Goal: Task Accomplishment & Management: Manage account settings

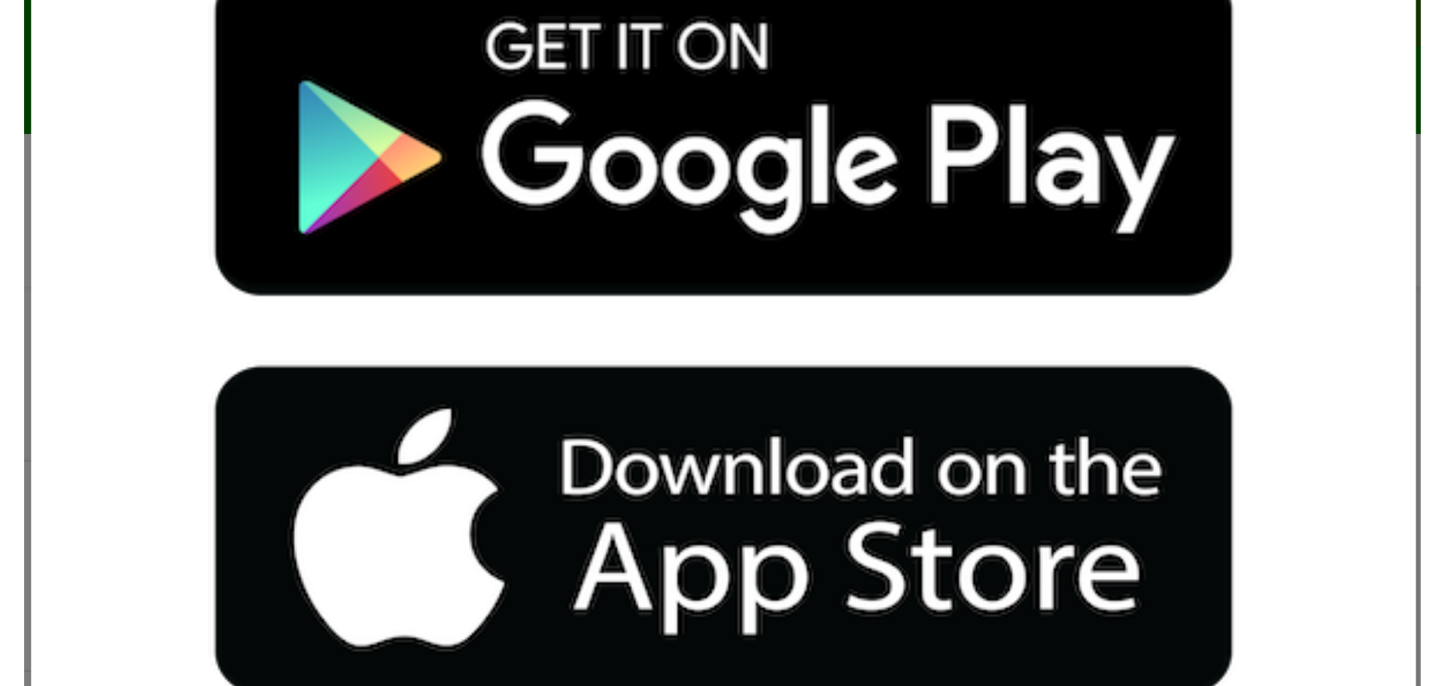
scroll to position [82, 0]
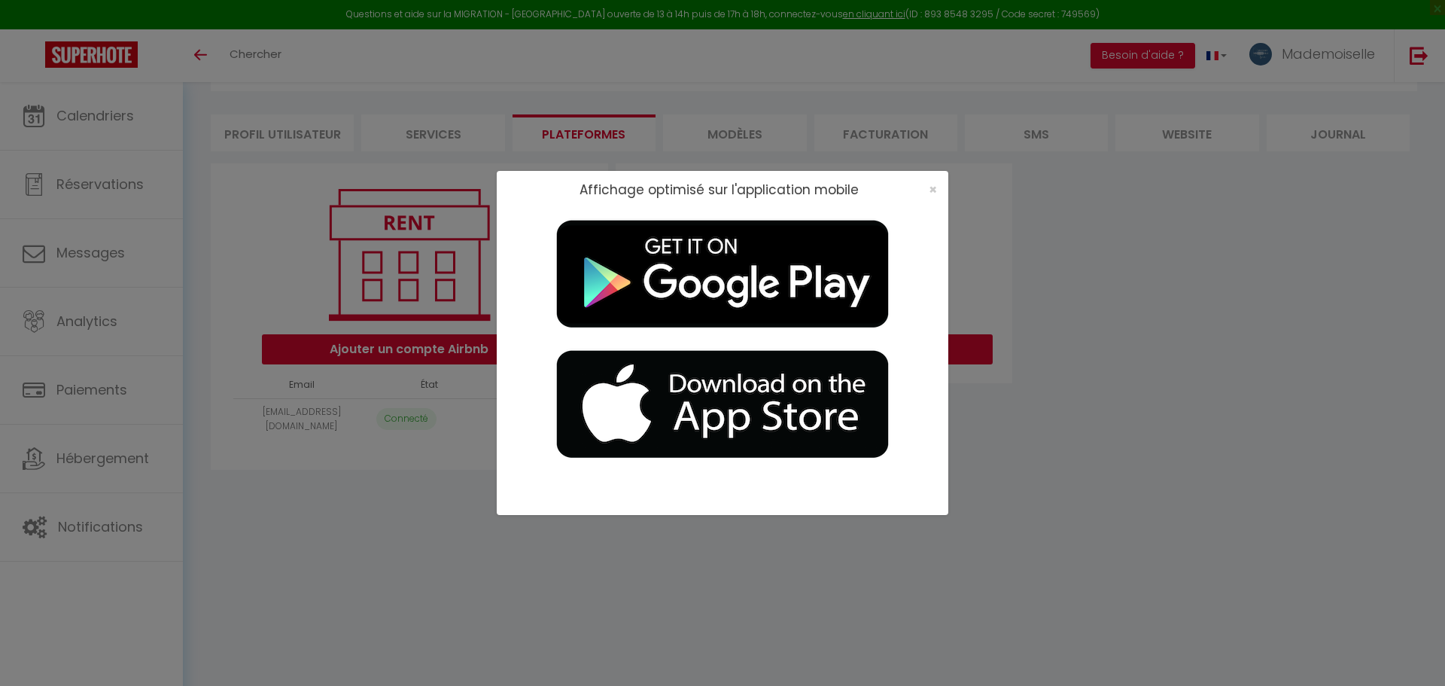
click at [937, 189] on div "×" at bounding box center [928, 189] width 38 height 15
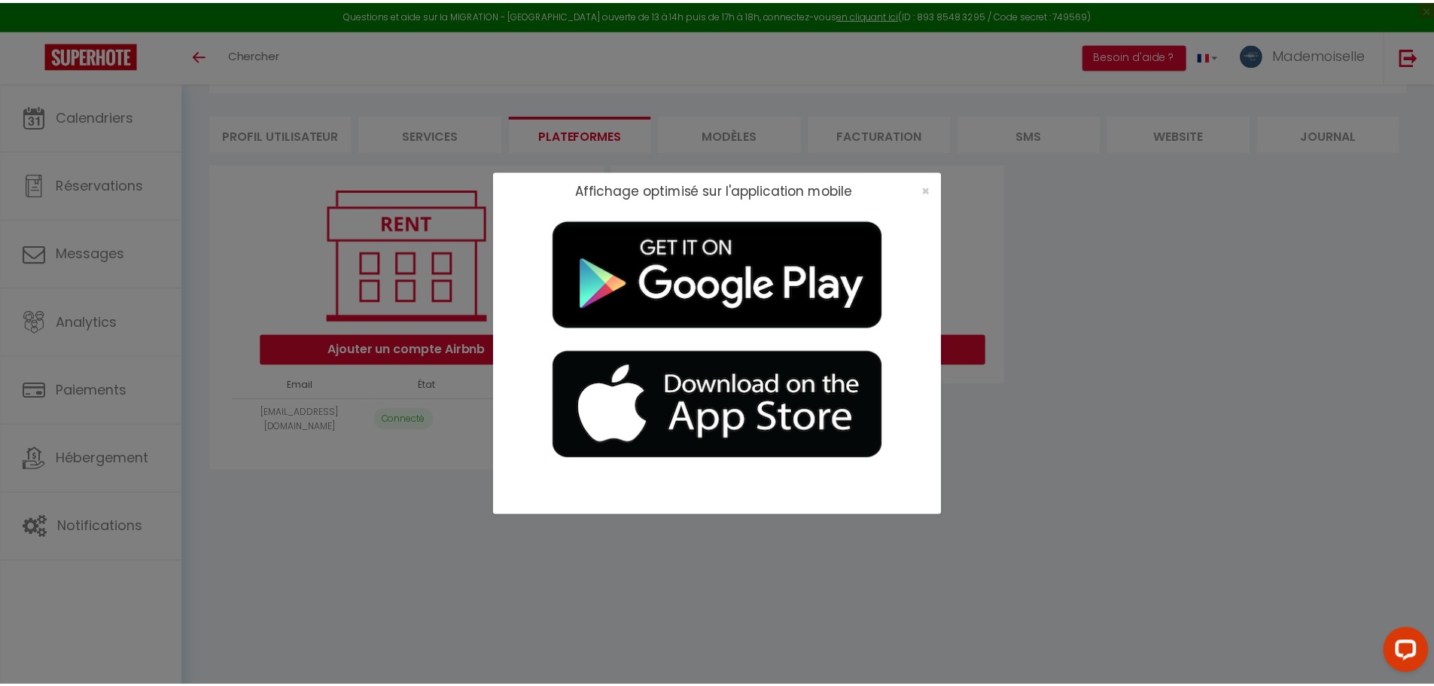
scroll to position [0, 0]
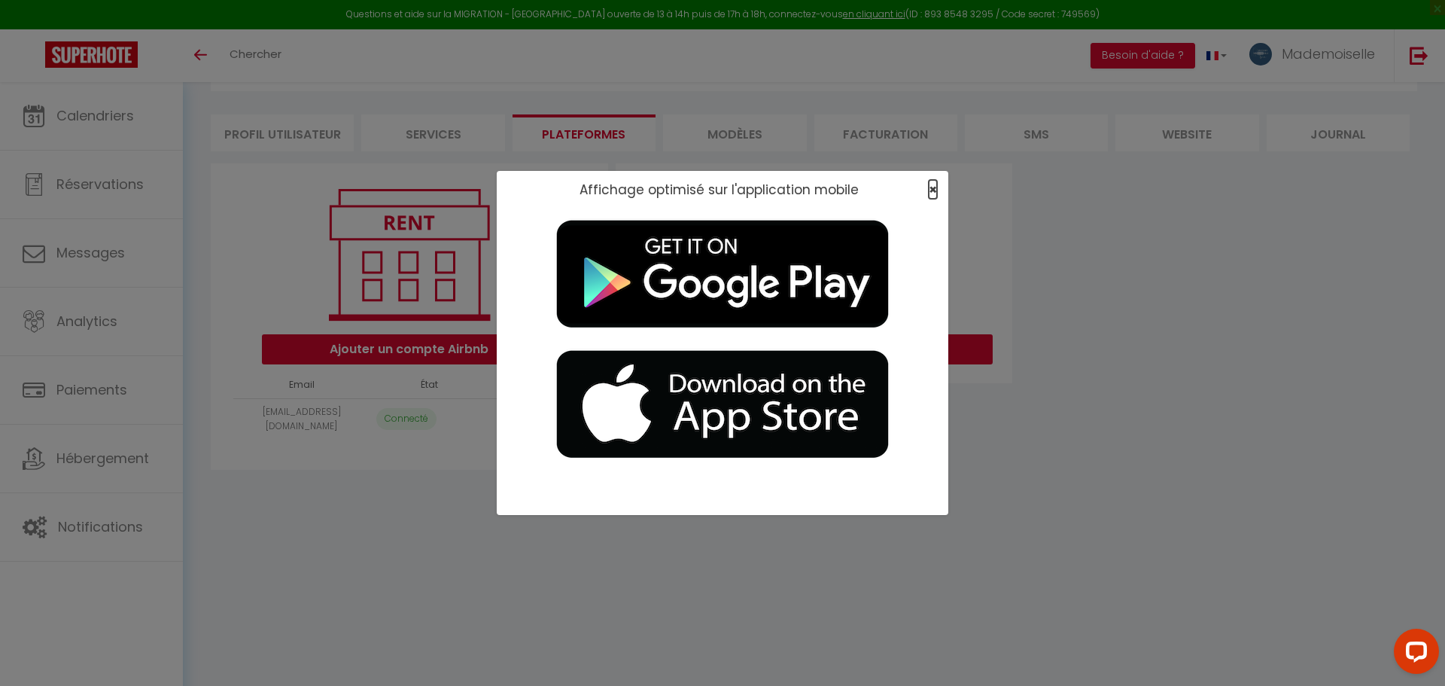
click at [930, 190] on span "×" at bounding box center [933, 189] width 8 height 19
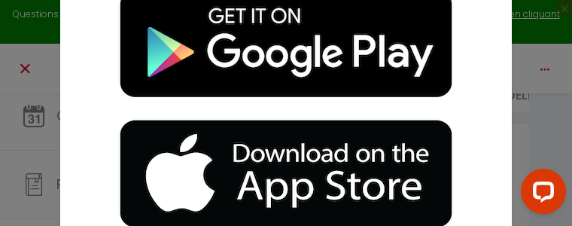
scroll to position [81, 0]
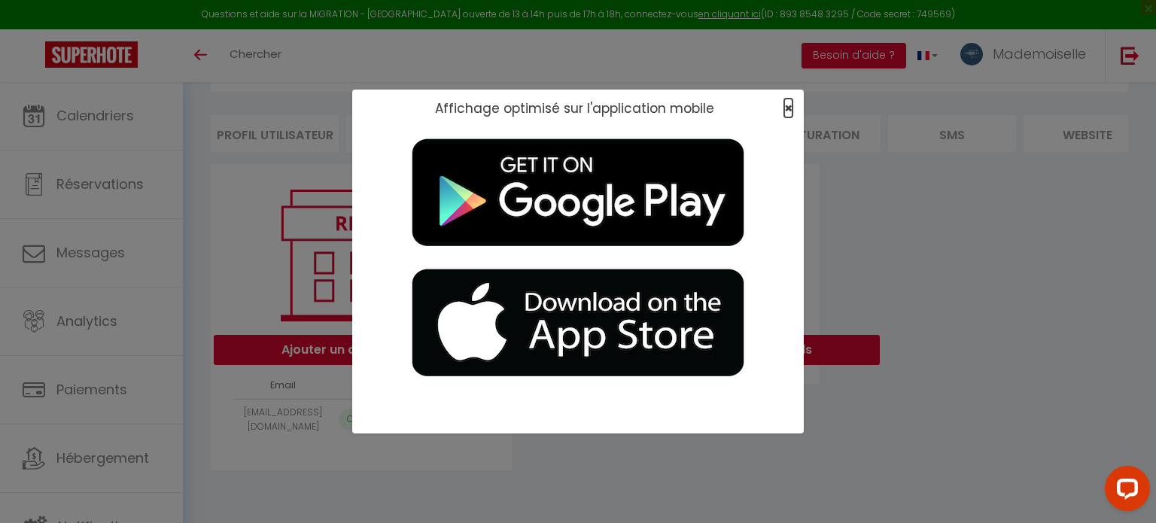
click at [787, 105] on span "×" at bounding box center [788, 108] width 8 height 19
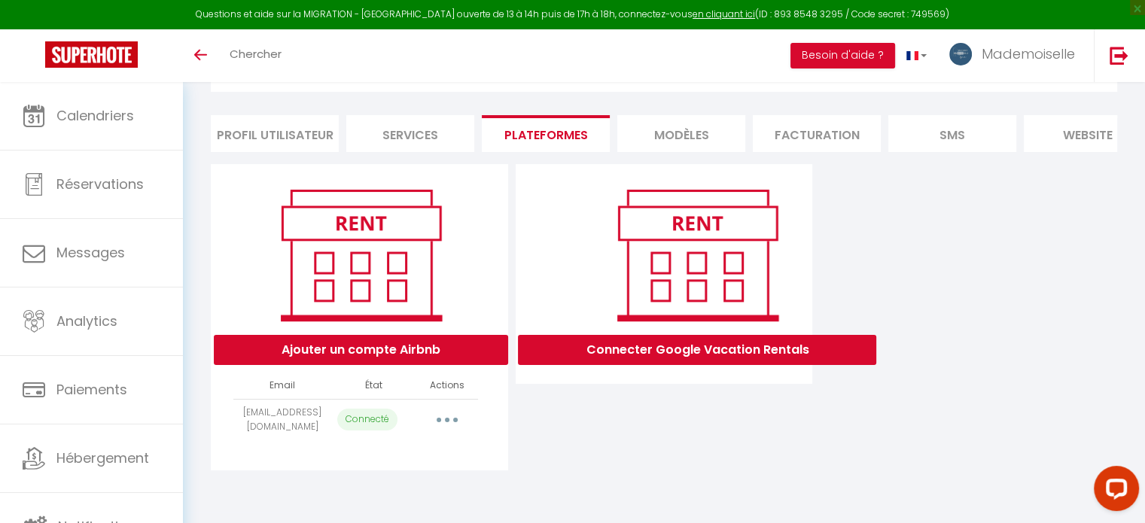
click at [448, 432] on button "button" at bounding box center [447, 420] width 42 height 24
click at [658, 437] on div "Connecter Google Vacation Rentals" at bounding box center [664, 317] width 305 height 306
click at [798, 407] on div "Connecter Google Vacation Rentals" at bounding box center [664, 317] width 305 height 306
click at [373, 357] on button "Ajouter un compte Airbnb" at bounding box center [361, 350] width 294 height 30
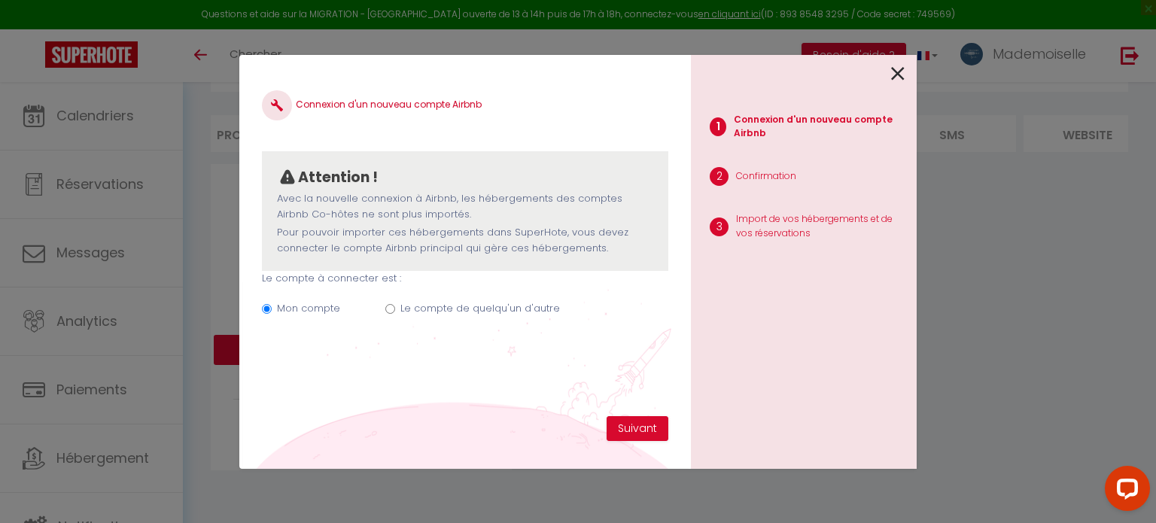
click at [386, 308] on input "Le compte de quelqu'un d'autre" at bounding box center [390, 309] width 10 height 10
radio input "true"
radio input "false"
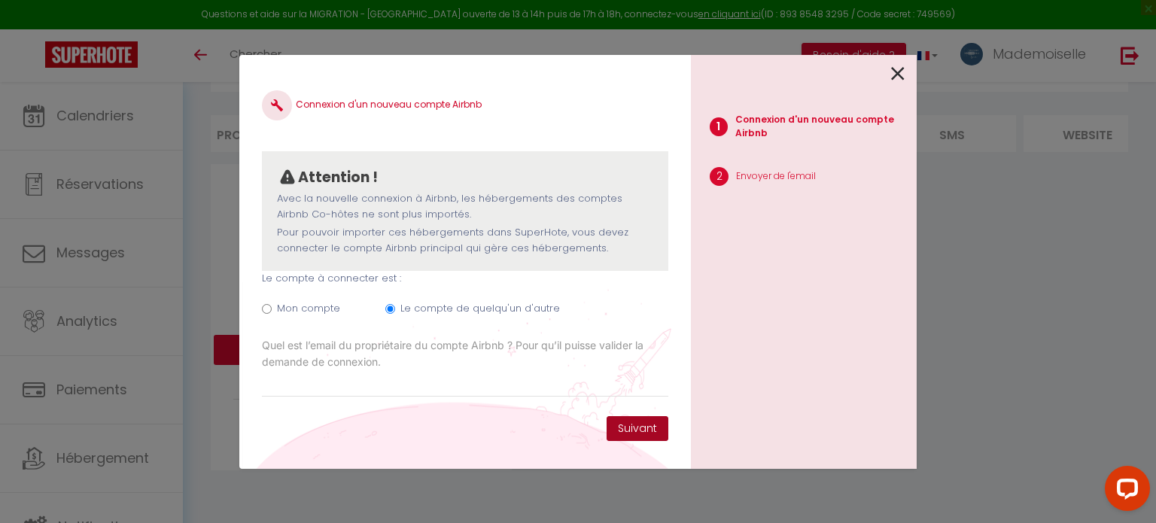
click at [628, 425] on button "Suivant" at bounding box center [638, 429] width 62 height 26
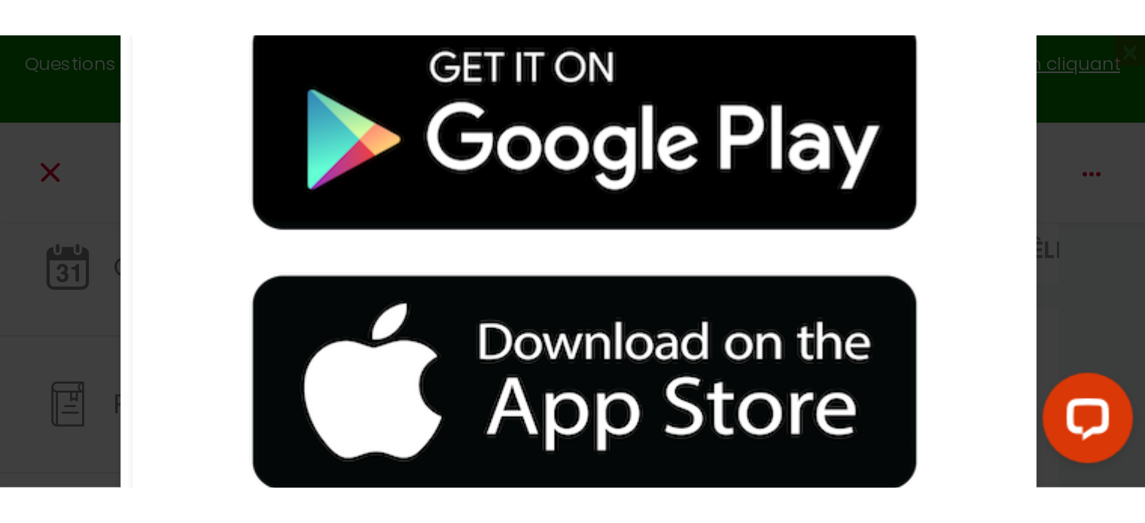
scroll to position [70, 0]
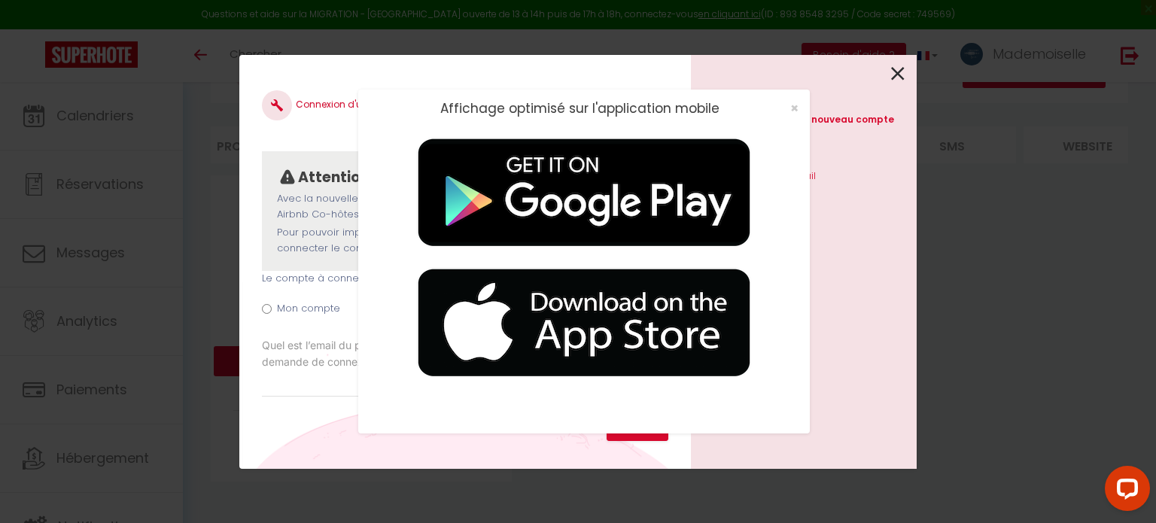
click at [898, 71] on div "Affichage optimisé sur l'application mobile ×" at bounding box center [578, 261] width 1156 height 523
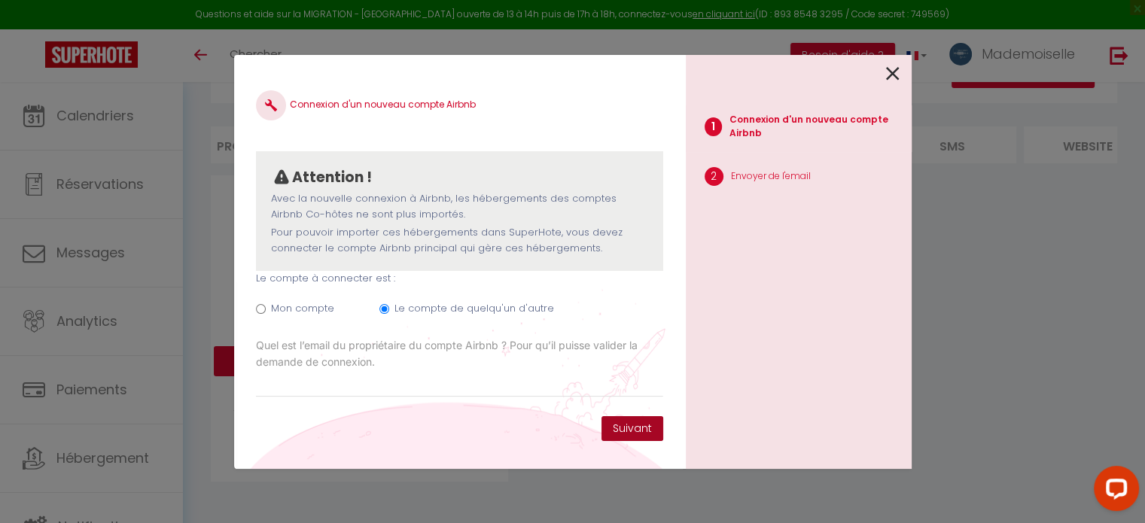
click at [641, 429] on button "Suivant" at bounding box center [632, 429] width 62 height 26
paste input "[URL][EMAIL_ADDRESS][DOMAIN_NAME][DOMAIN_NAME]"
type input "h"
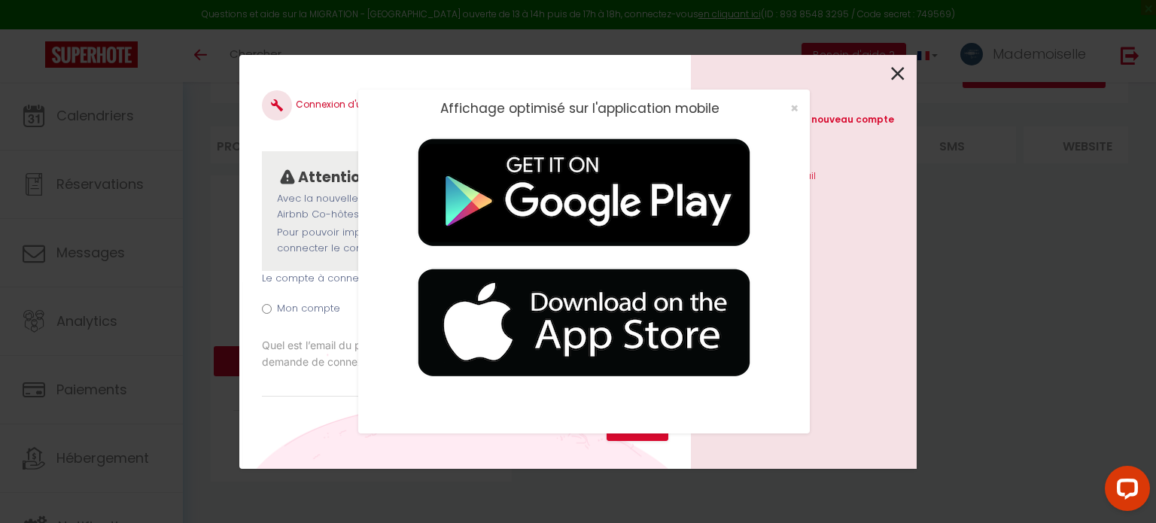
click at [899, 71] on div "Affichage optimisé sur l'application mobile ×" at bounding box center [578, 261] width 1156 height 523
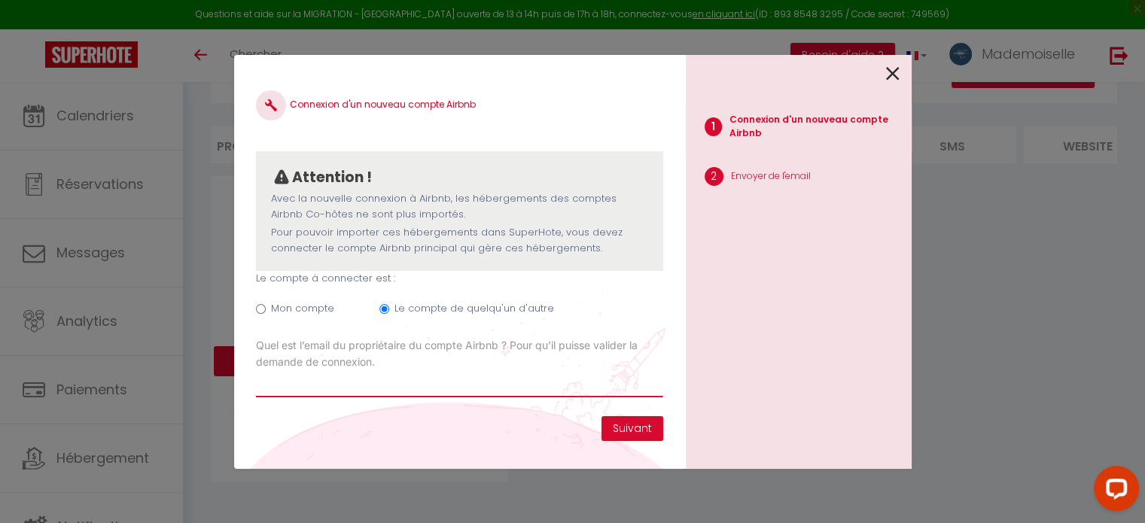
click at [419, 385] on input "Email connexion Airbnb" at bounding box center [459, 383] width 406 height 27
paste input "[EMAIL_ADDRESS][DOMAIN_NAME]"
type input "[EMAIL_ADDRESS][DOMAIN_NAME]"
click at [643, 428] on button "Suivant" at bounding box center [632, 429] width 62 height 26
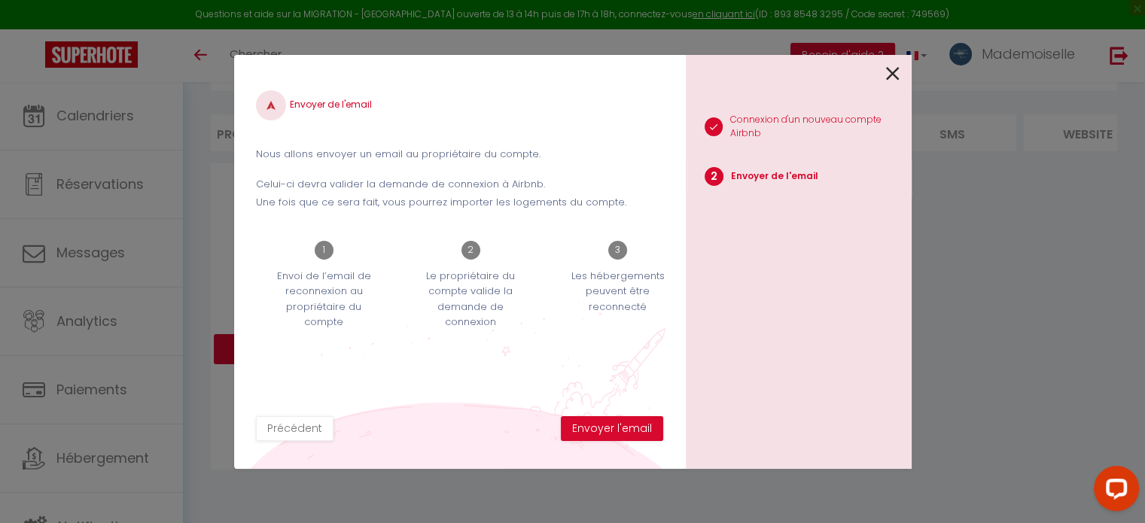
scroll to position [96, 0]
click at [620, 430] on button "Envoyer l'email" at bounding box center [612, 429] width 102 height 26
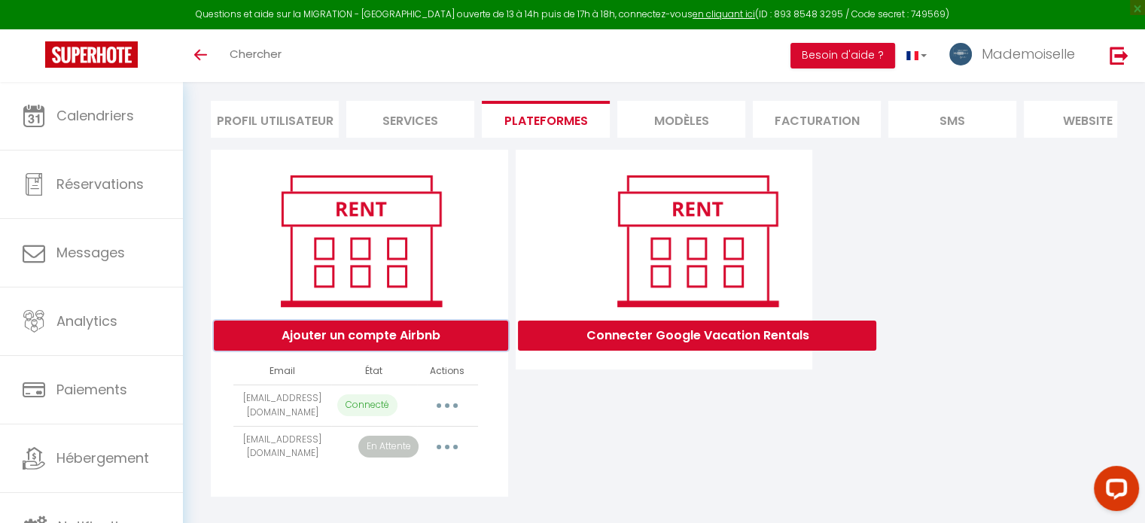
click at [379, 348] on button "Ajouter un compte Airbnb" at bounding box center [361, 336] width 294 height 30
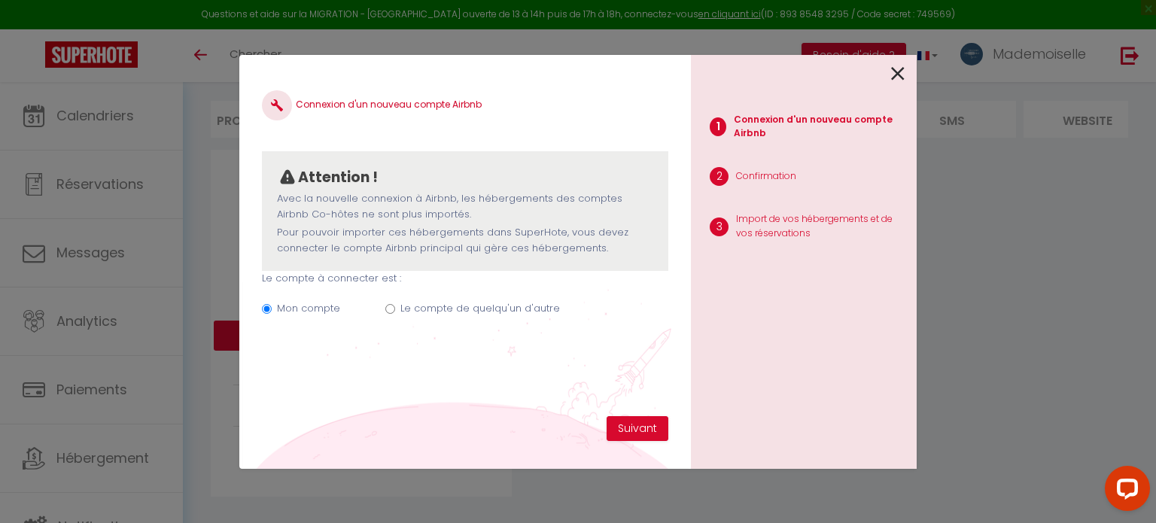
click at [459, 306] on label "Le compte de quelqu'un d'autre" at bounding box center [480, 308] width 160 height 15
click at [395, 306] on input "Le compte de quelqu'un d'autre" at bounding box center [390, 309] width 10 height 10
radio input "true"
radio input "false"
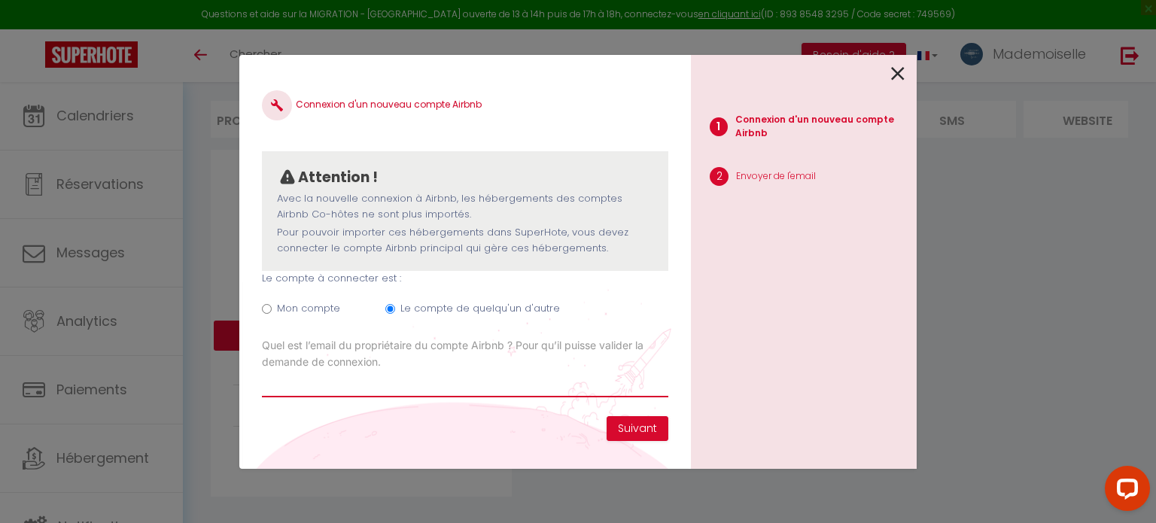
click at [338, 388] on input "Email connexion Airbnb" at bounding box center [465, 383] width 406 height 27
type input "[PERSON_NAME][EMAIL_ADDRESS][DOMAIN_NAME]"
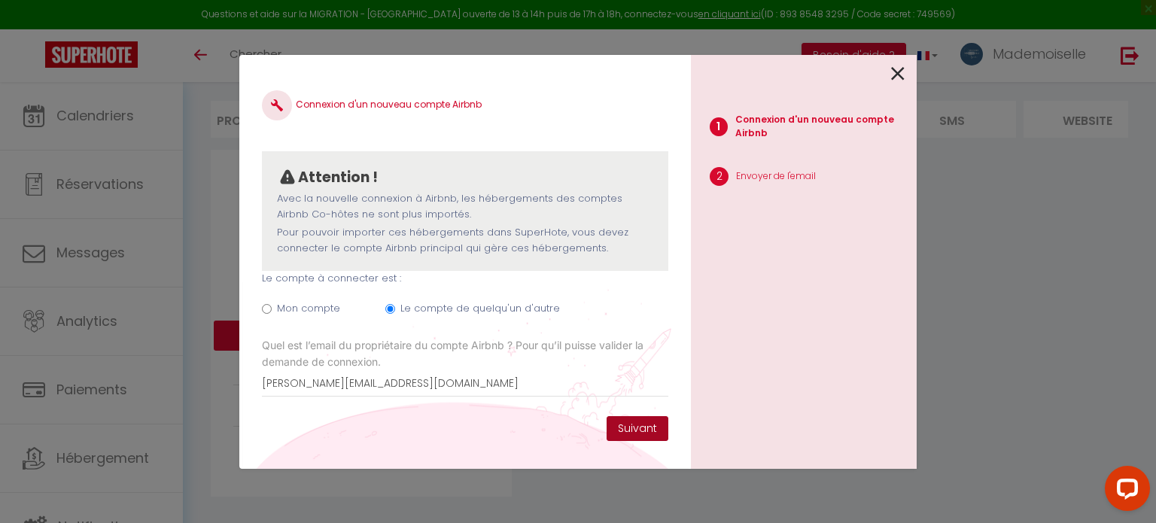
click at [643, 430] on button "Suivant" at bounding box center [638, 429] width 62 height 26
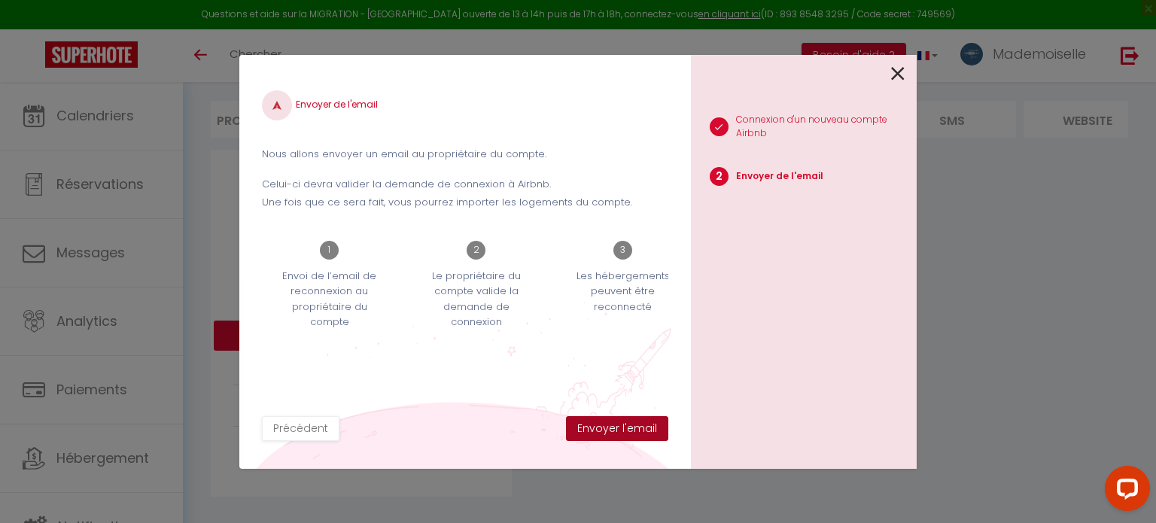
click at [635, 433] on button "Envoyer l'email" at bounding box center [617, 429] width 102 height 26
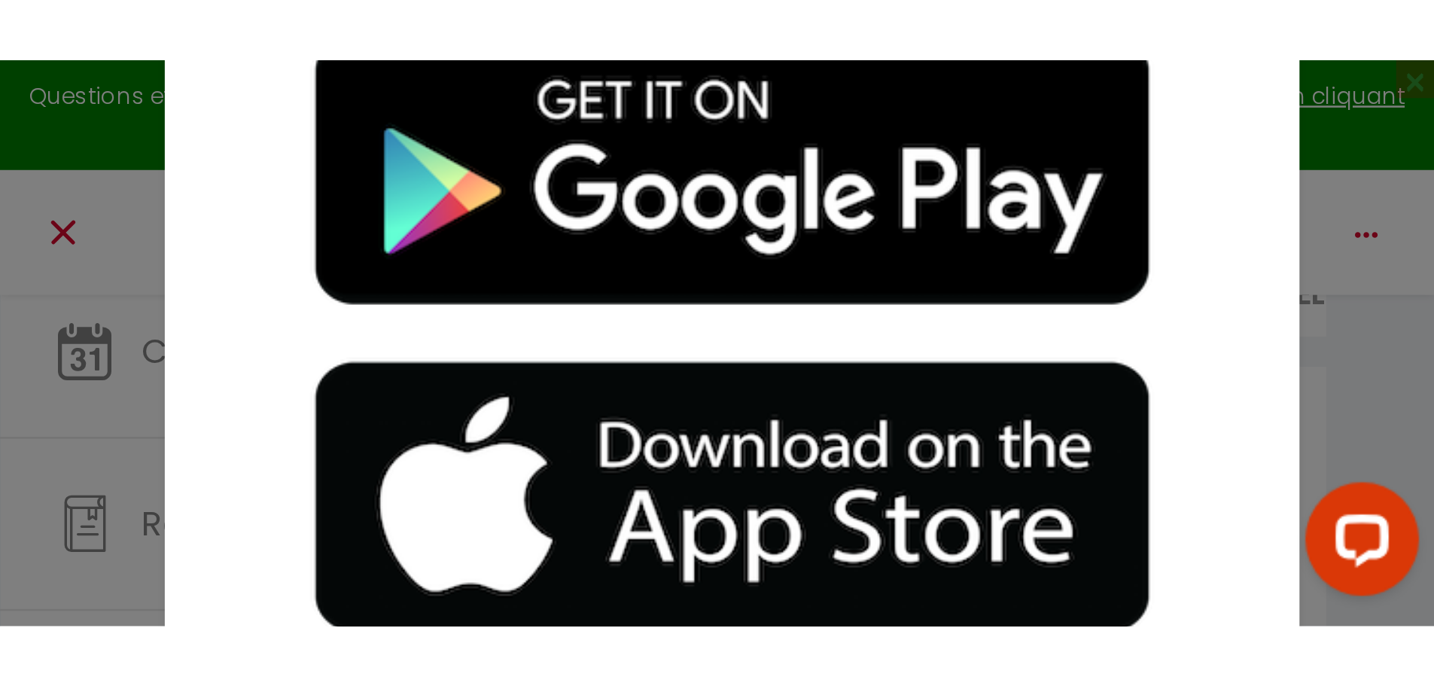
scroll to position [82, 0]
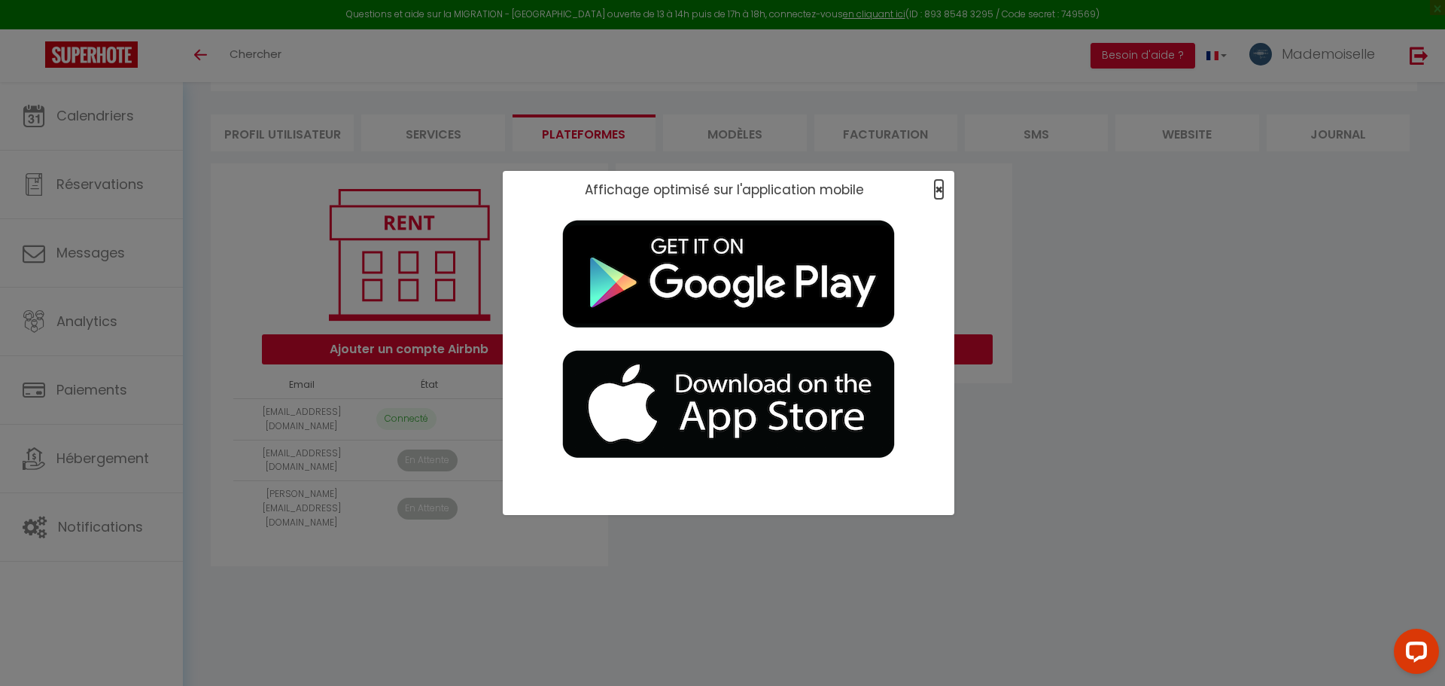
click at [935, 189] on span "×" at bounding box center [939, 189] width 8 height 19
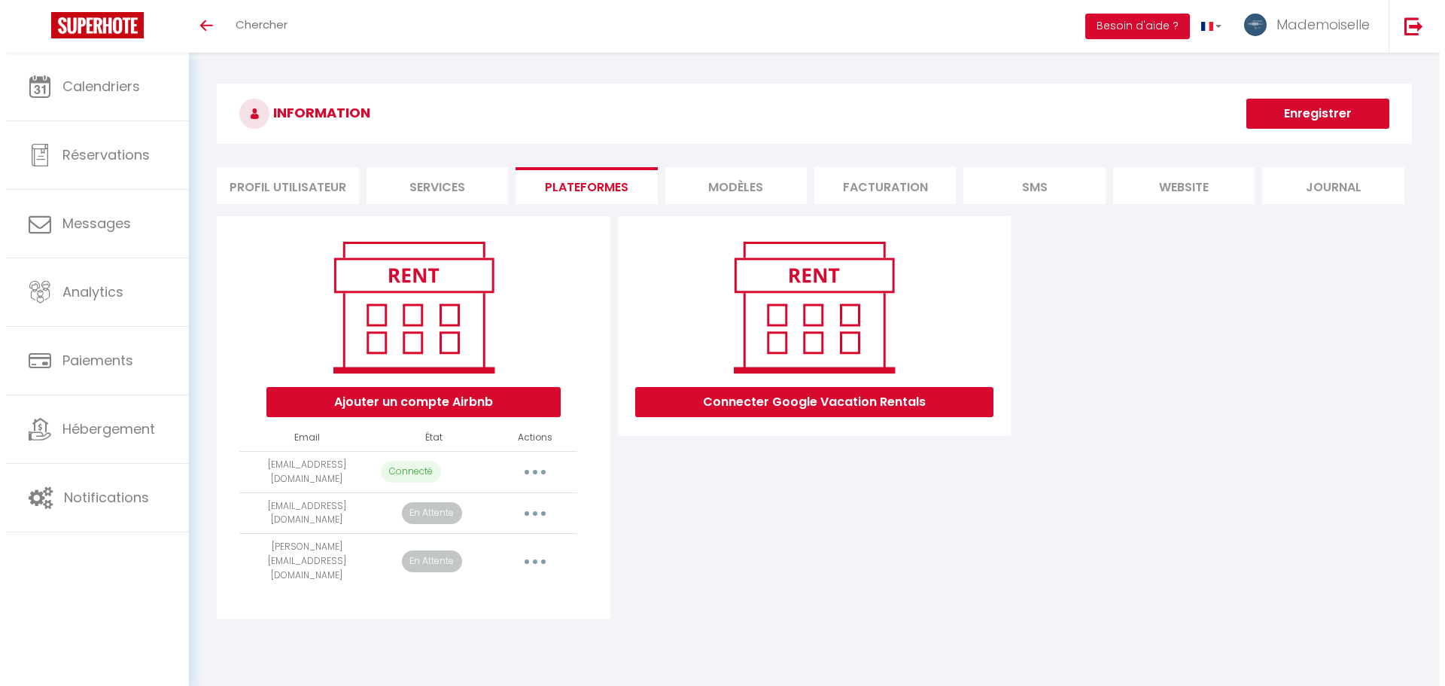
scroll to position [82, 0]
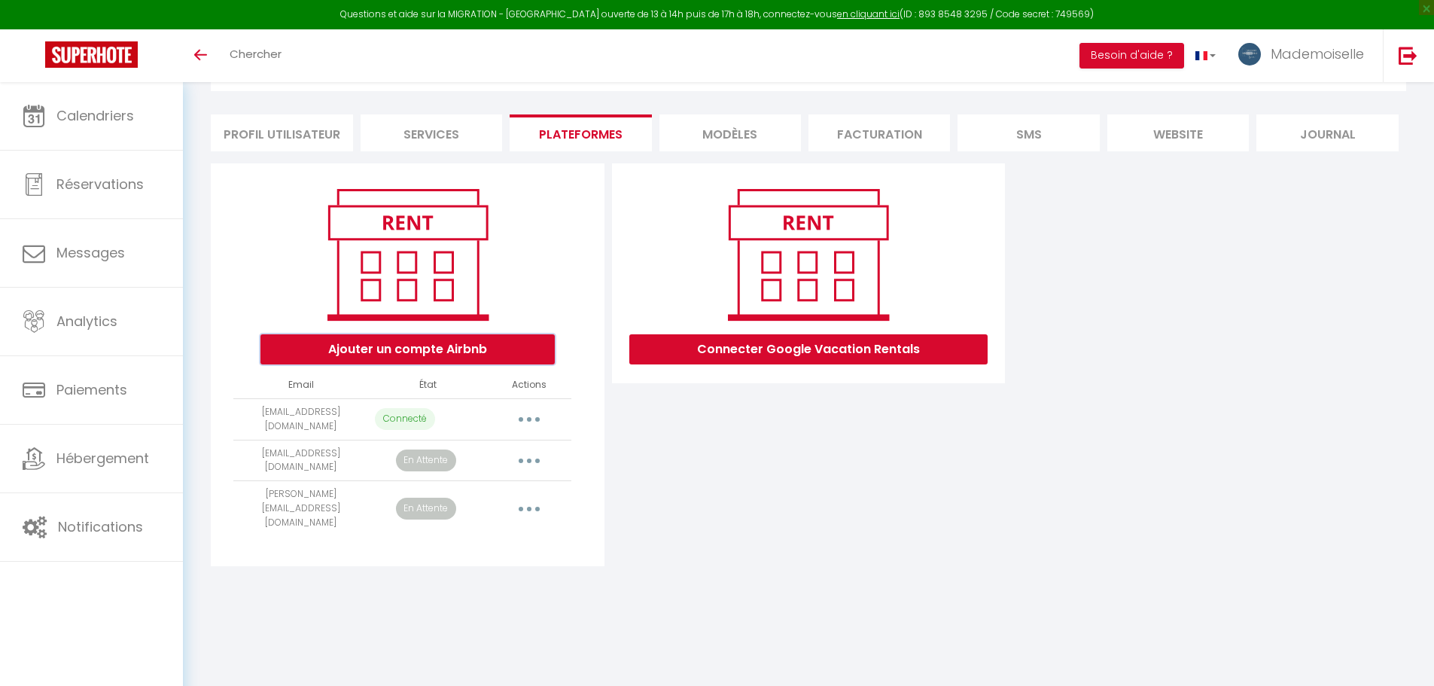
click at [447, 351] on button "Ajouter un compte Airbnb" at bounding box center [407, 349] width 294 height 30
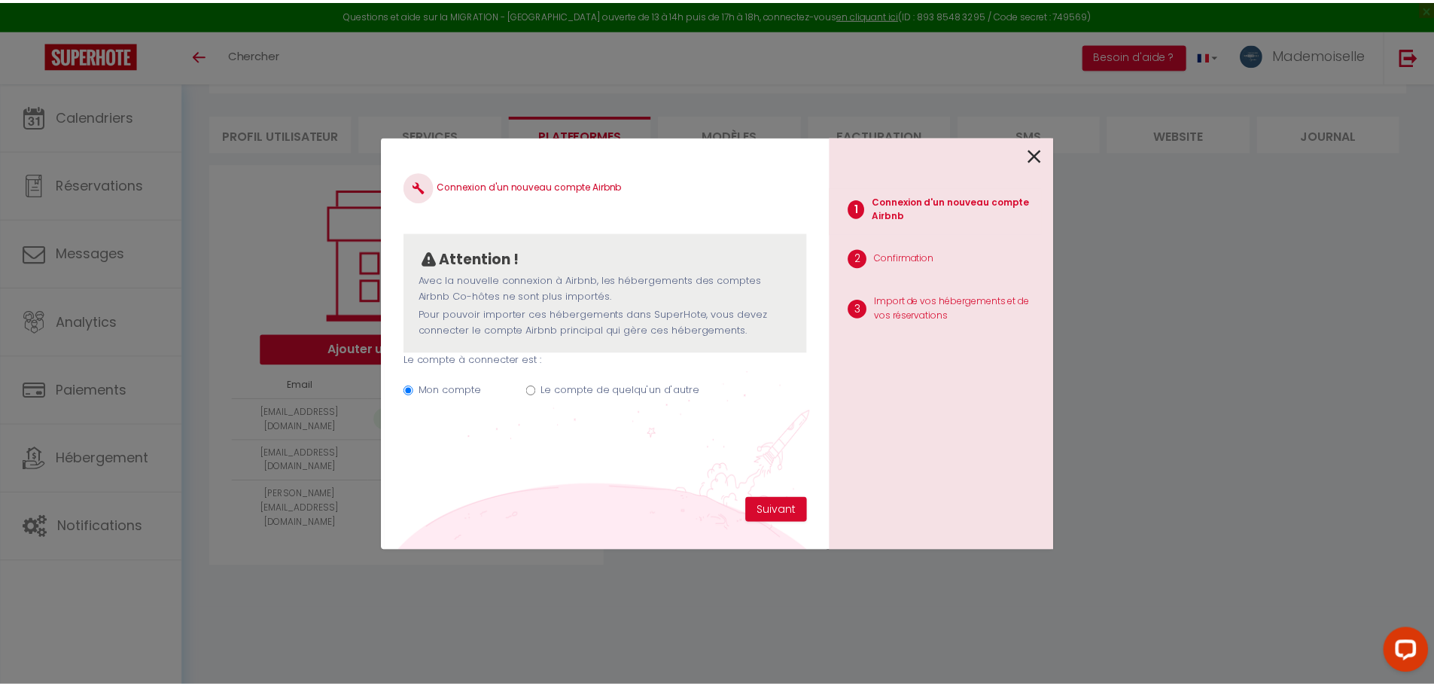
scroll to position [0, 0]
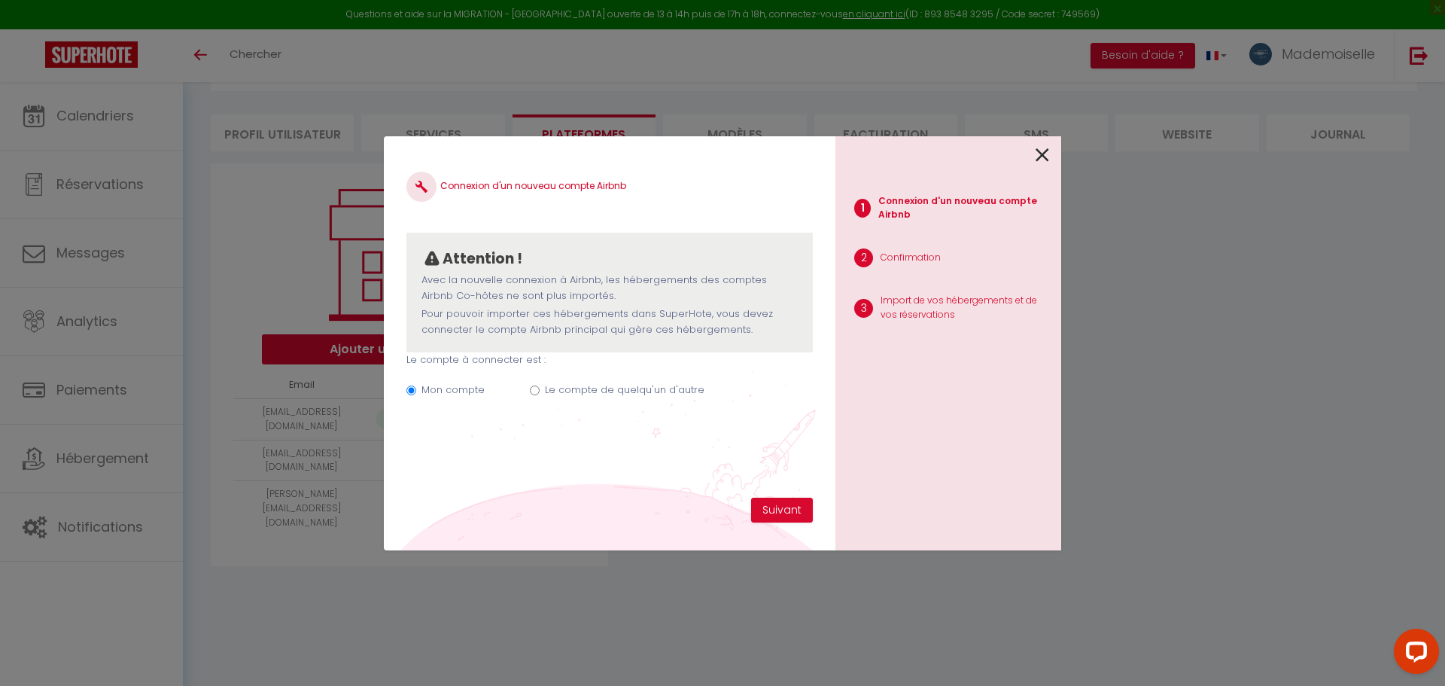
click at [578, 387] on label "Le compte de quelqu'un d'autre" at bounding box center [625, 389] width 160 height 15
click at [540, 387] on input "Le compte de quelqu'un d'autre" at bounding box center [535, 390] width 10 height 10
radio input "true"
radio input "false"
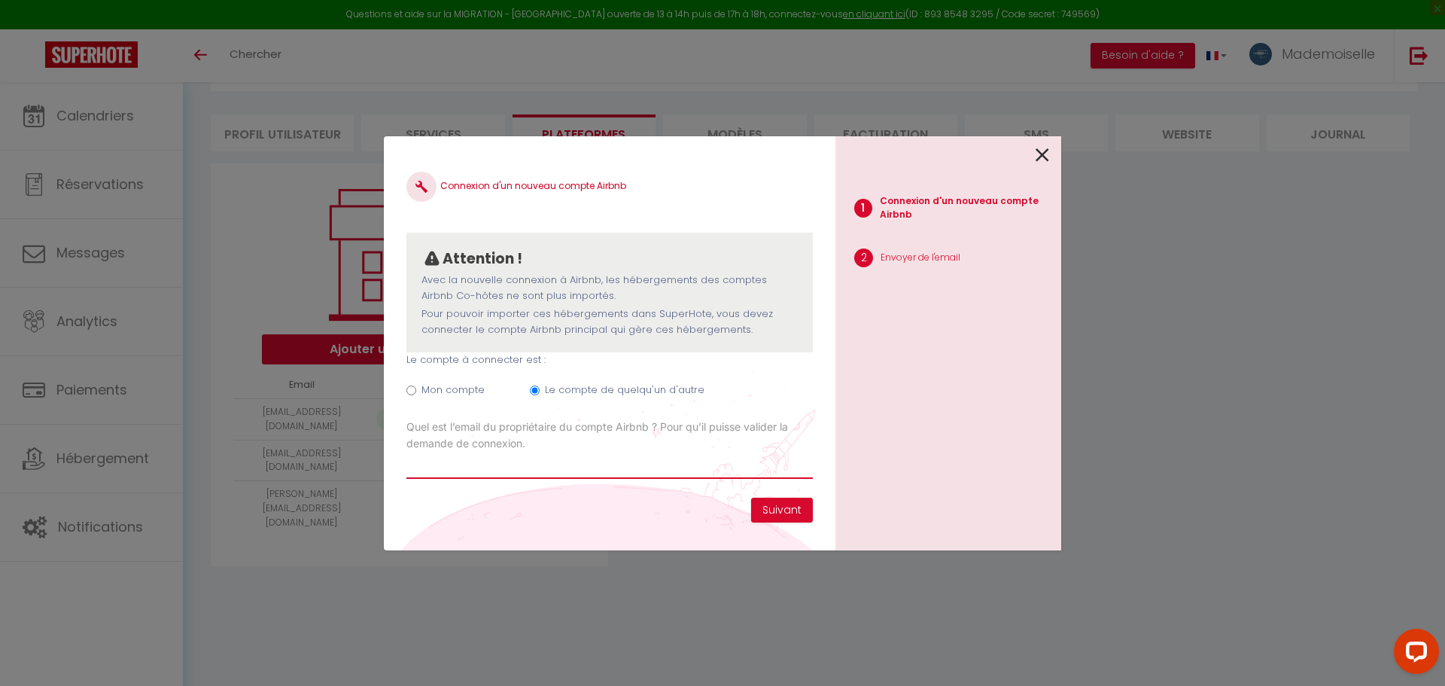
click at [546, 472] on input "Email connexion Airbnb" at bounding box center [609, 465] width 406 height 27
drag, startPoint x: 535, startPoint y: 470, endPoint x: 461, endPoint y: 473, distance: 74.5
click at [535, 470] on input "vharlay16" at bounding box center [609, 465] width 406 height 27
type input "vharlay16@gmail.com"
click at [792, 511] on button "Suivant" at bounding box center [782, 510] width 62 height 26
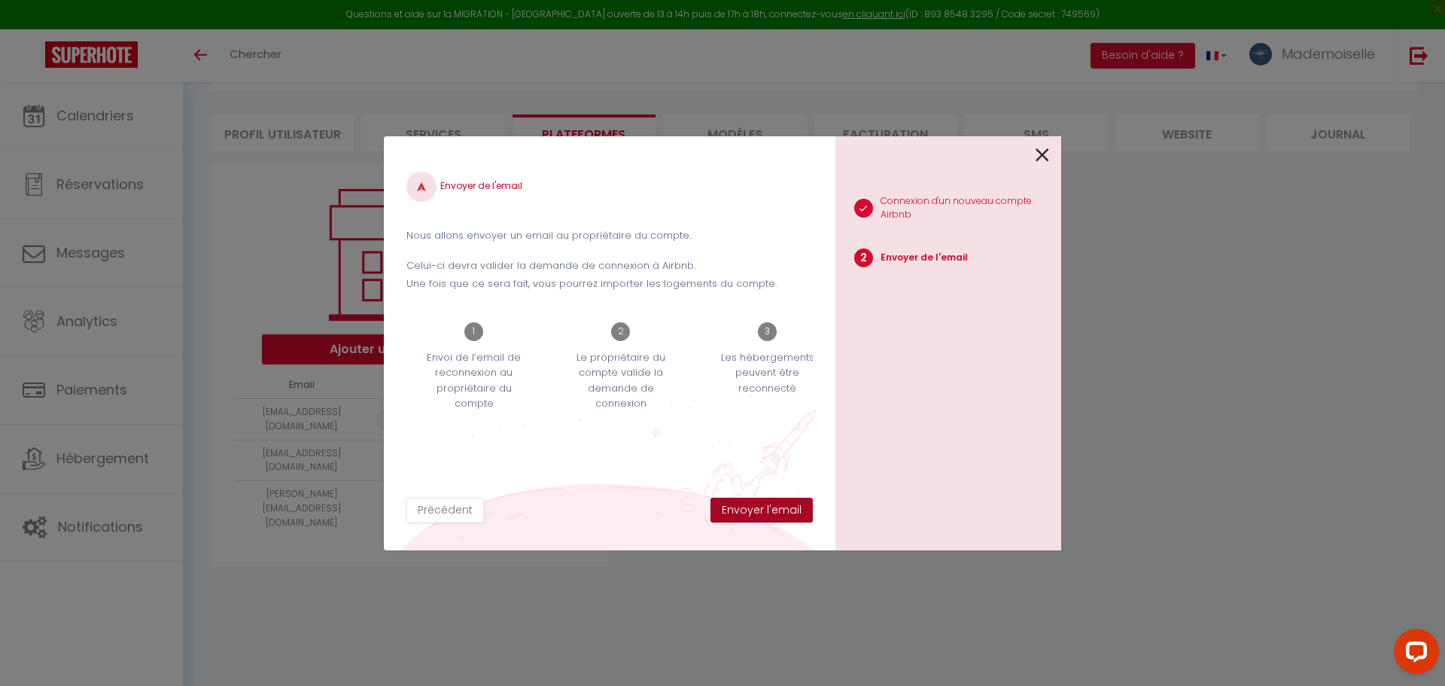
click at [777, 506] on button "Envoyer l'email" at bounding box center [761, 510] width 102 height 26
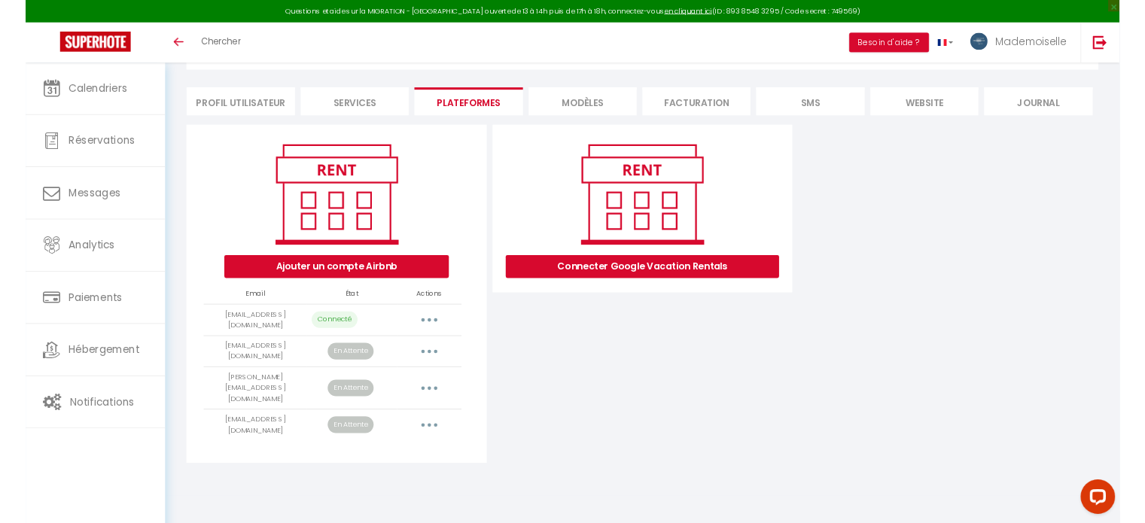
scroll to position [81, 0]
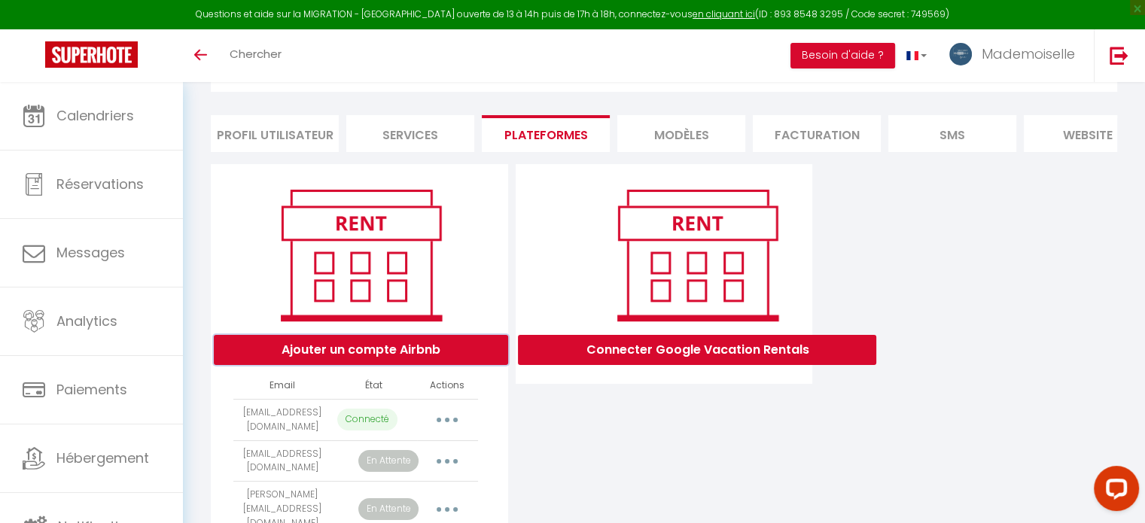
click at [391, 361] on button "Ajouter un compte Airbnb" at bounding box center [361, 350] width 294 height 30
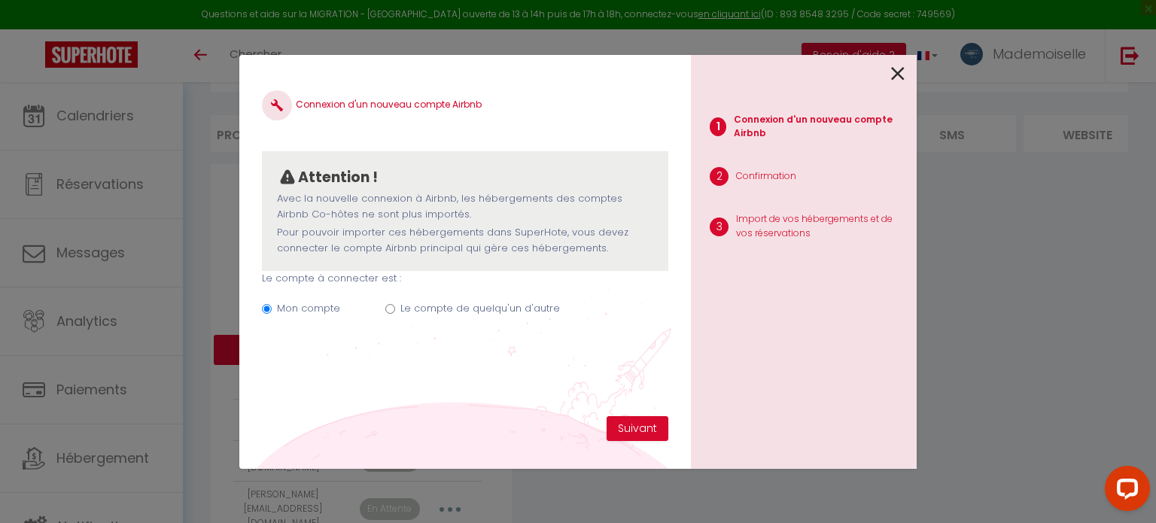
click at [901, 70] on icon at bounding box center [898, 73] width 14 height 23
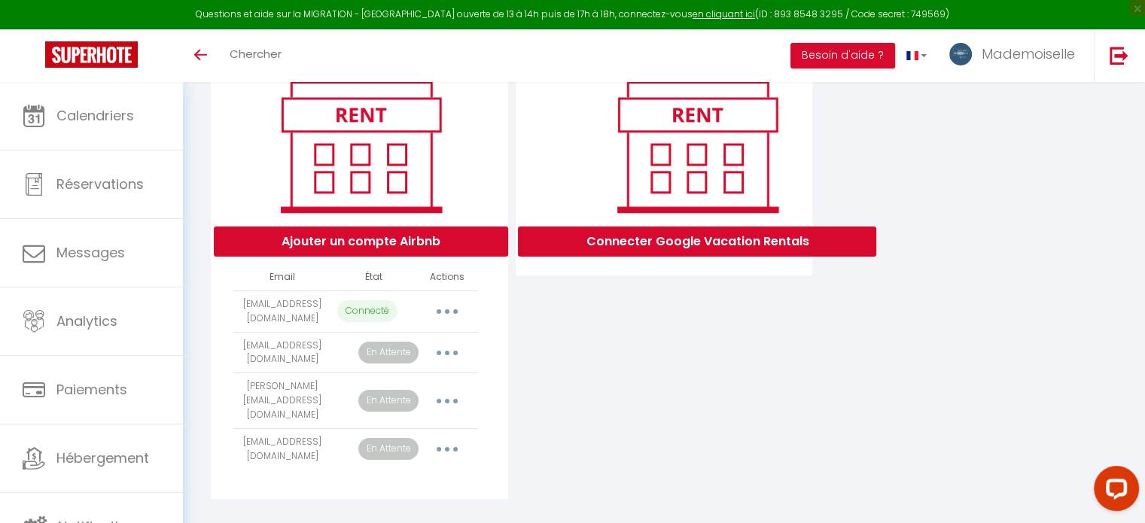
scroll to position [218, 0]
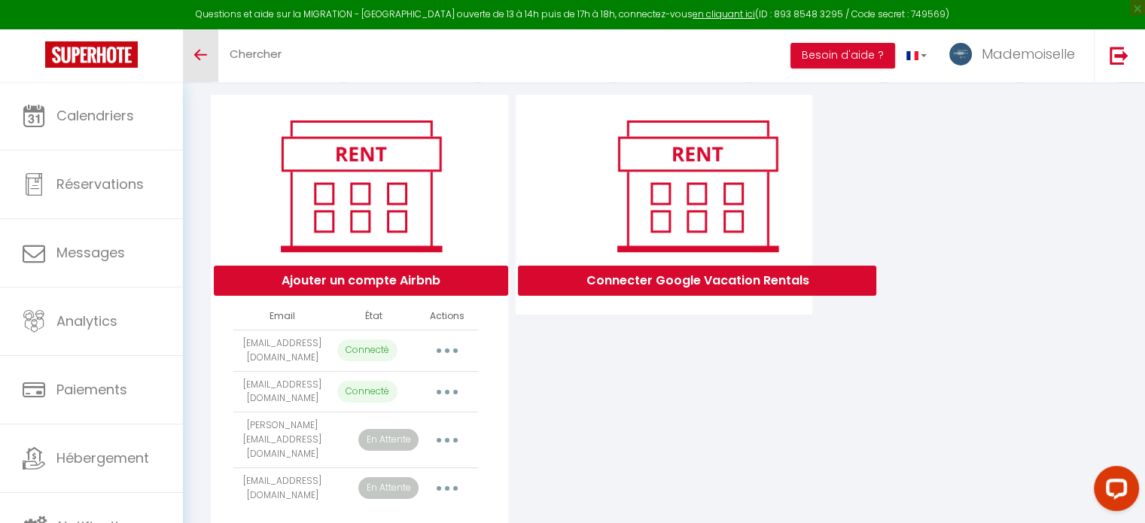
click at [199, 53] on icon "Toggle menubar" at bounding box center [200, 54] width 13 height 9
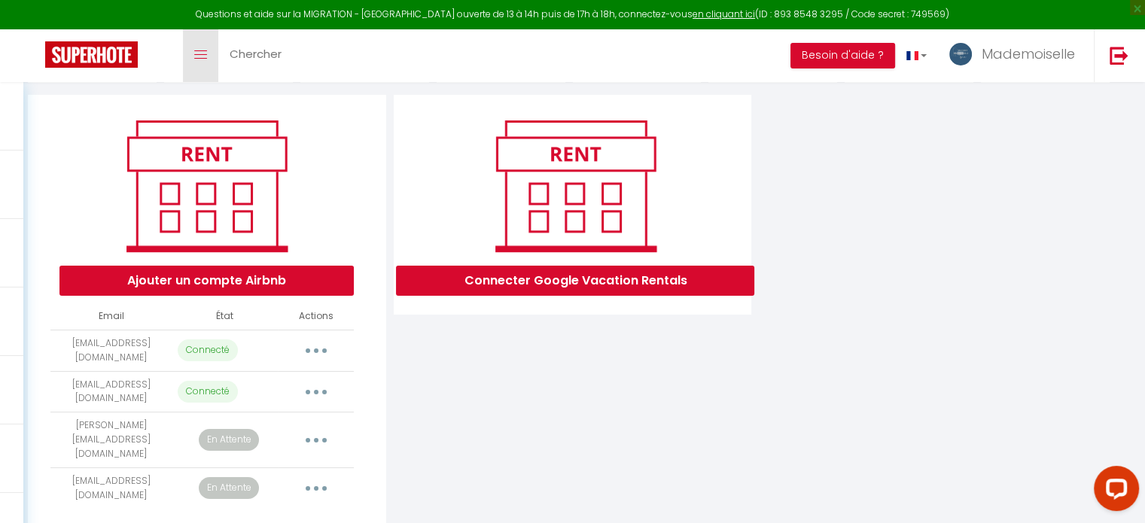
click at [202, 55] on icon "Toggle menubar" at bounding box center [200, 54] width 13 height 9
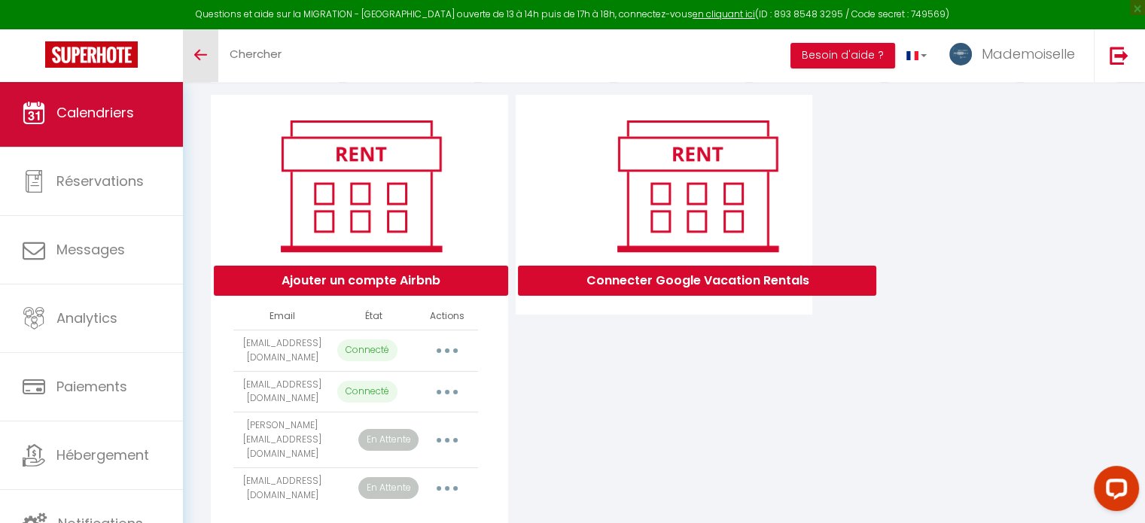
click at [117, 111] on span "Calendriers" at bounding box center [95, 112] width 78 height 19
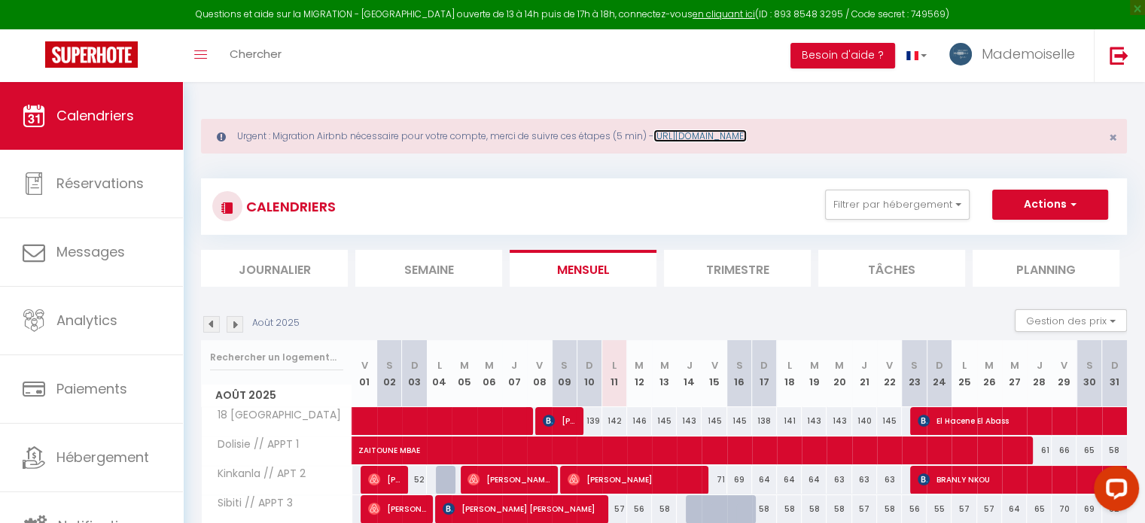
click at [718, 135] on link "https://superhote.com/migration-airbnb" at bounding box center [699, 135] width 93 height 13
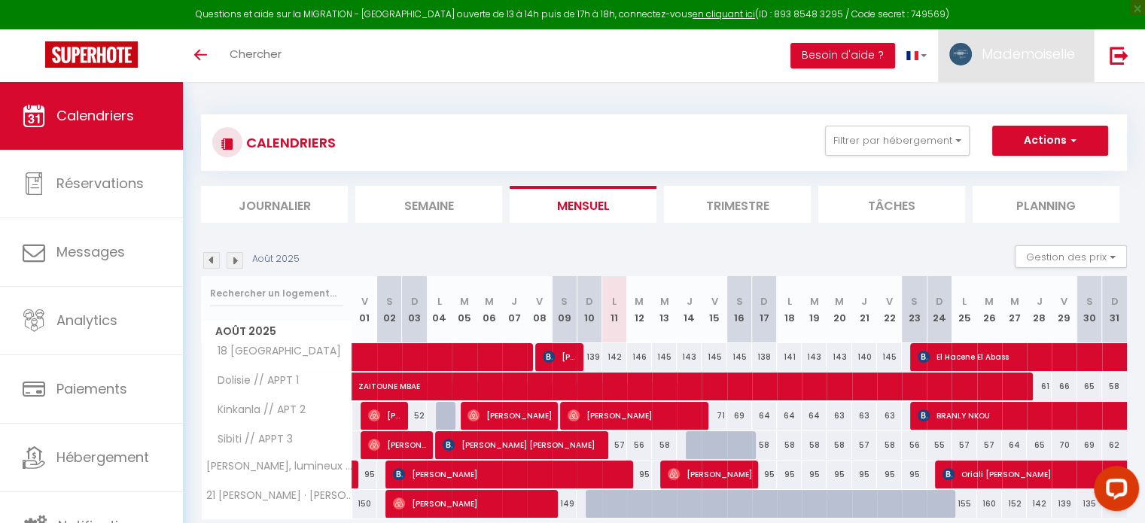
drag, startPoint x: 1033, startPoint y: 47, endPoint x: 1020, endPoint y: 90, distance: 44.0
click at [1033, 47] on span "Mademoiselle" at bounding box center [1027, 53] width 93 height 19
click at [1011, 104] on link "Paramètres" at bounding box center [1033, 105] width 111 height 26
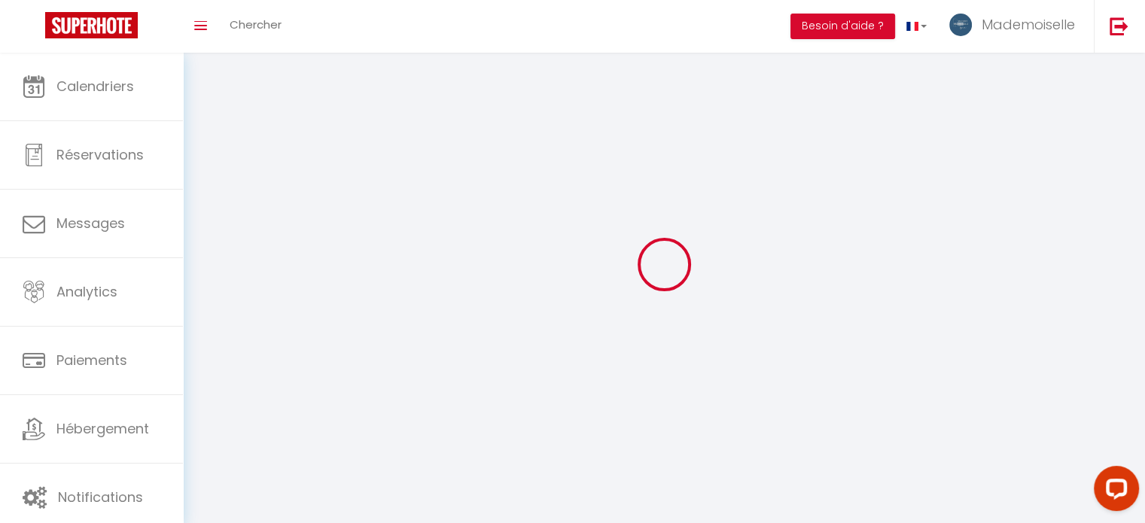
type input "Mademoiselle"
type input "Izia Conciergerie"
type input "0623403828"
type input "10 allée alice"
type input "93190"
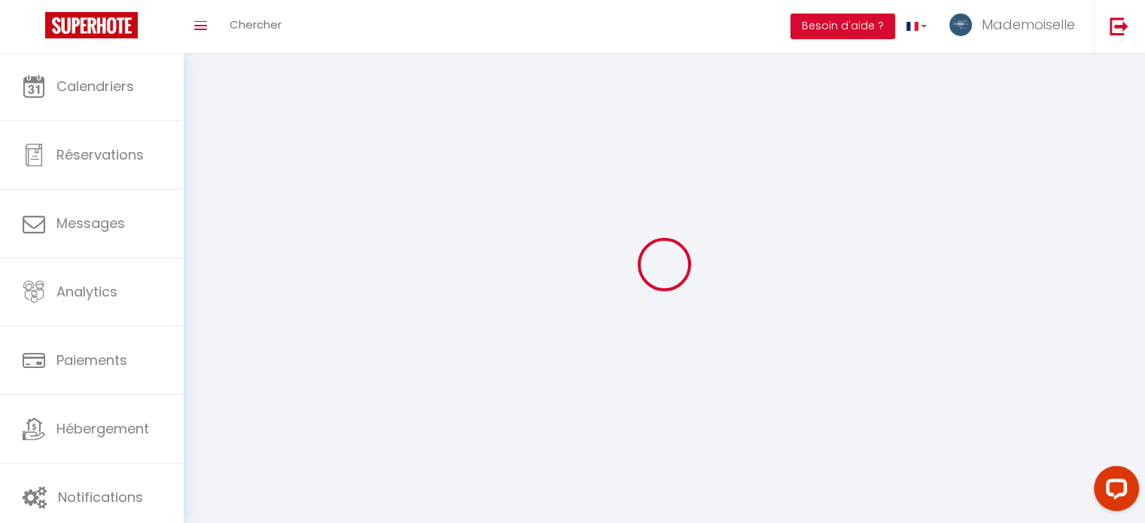
type input "[PERSON_NAME]"
type input "eJSoflSfEdseP1K5jqeEzeNn6"
type input "CjsNUYyS36it4bZVsuyQqP3eU"
select select "28"
select select "fr"
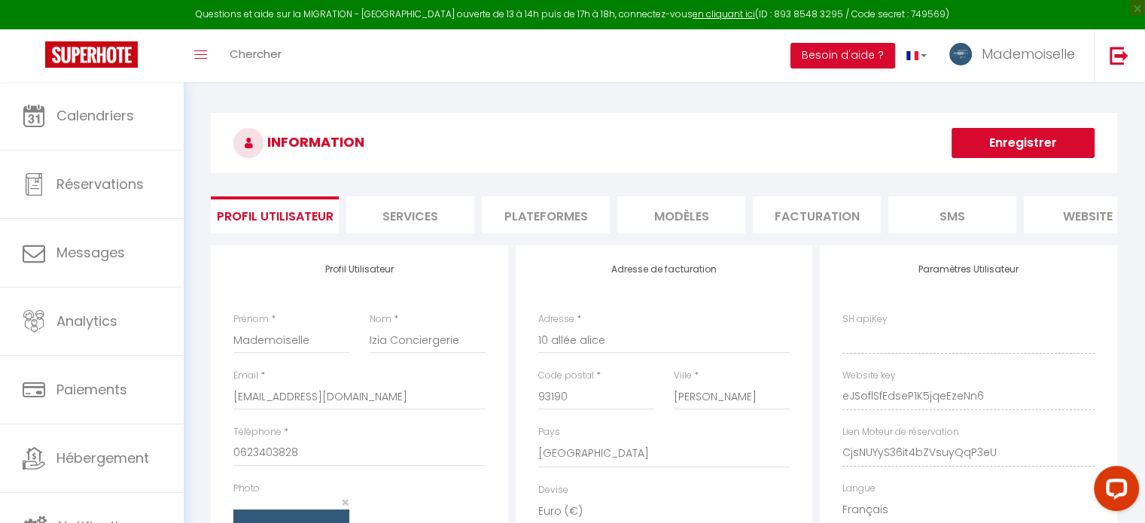
type input "eJSoflSfEdseP1K5jqeEzeNn6"
type input "CjsNUYyS36it4bZVsuyQqP3eU"
type input "[URL][DOMAIN_NAME]"
click at [533, 219] on li "Plateformes" at bounding box center [546, 214] width 128 height 37
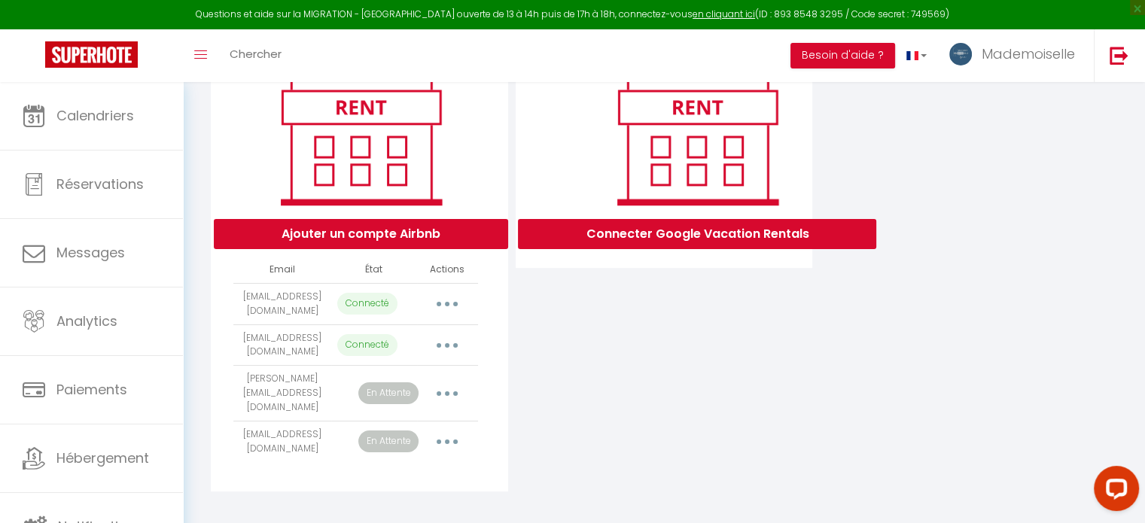
scroll to position [218, 0]
